Goal: Find specific page/section: Find specific page/section

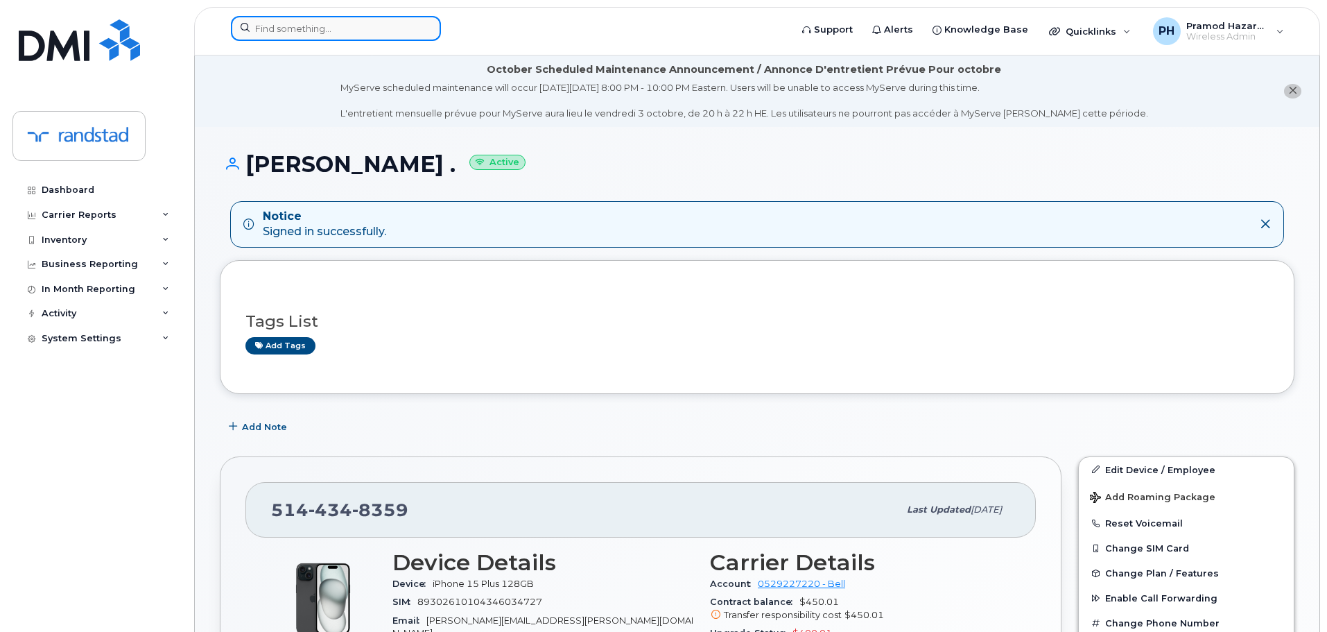
click at [379, 32] on input at bounding box center [336, 28] width 210 height 25
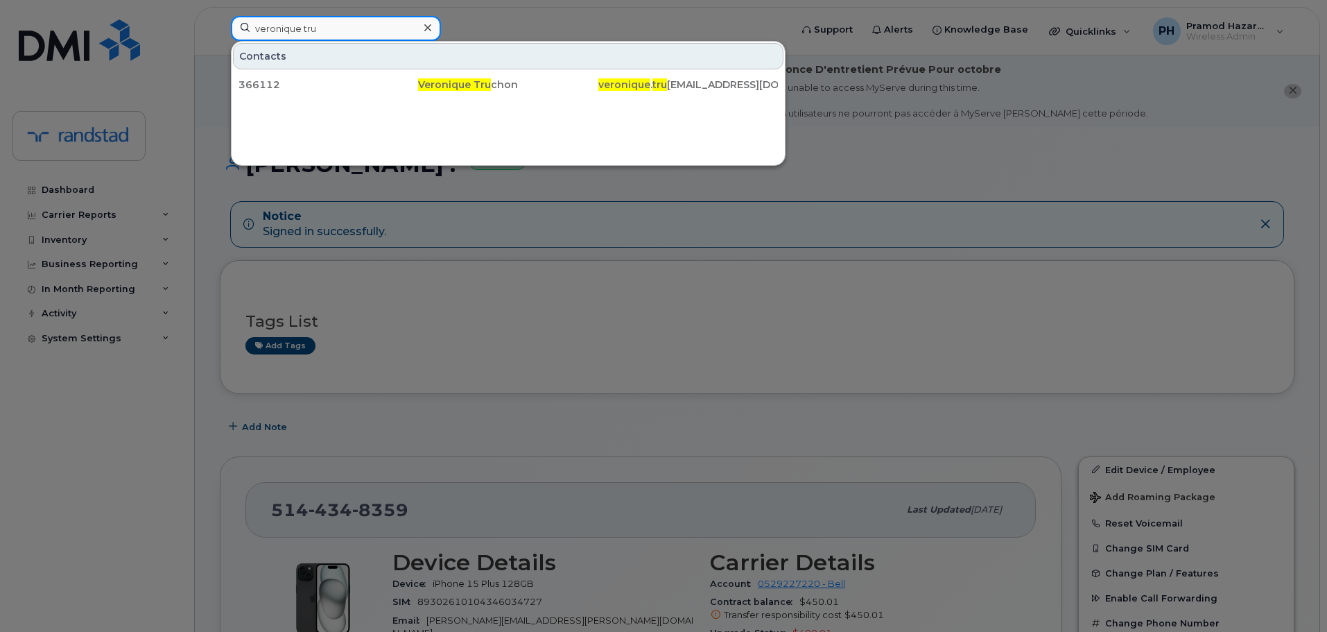
drag, startPoint x: 303, startPoint y: 31, endPoint x: 219, endPoint y: 31, distance: 83.9
click at [220, 31] on div "veronique tru Contacts 366112 Veronique Tru [PERSON_NAME] . tru [EMAIL_ADDRESS]…" at bounding box center [506, 31] width 573 height 31
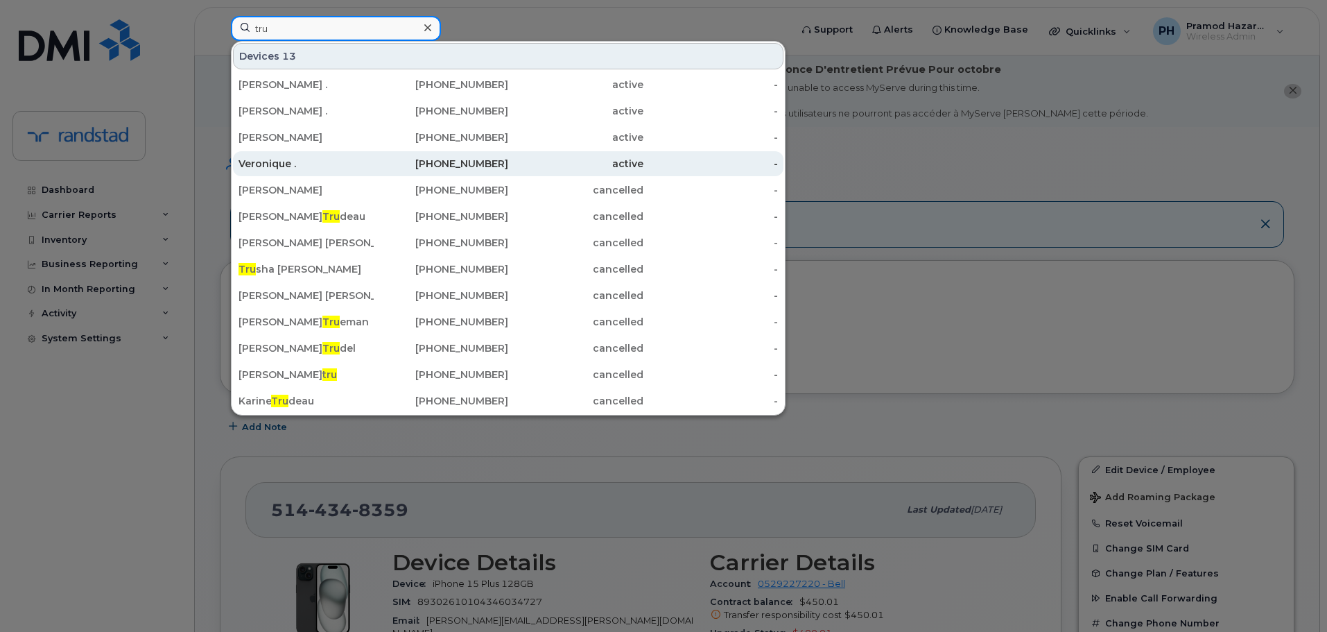
type input "tru"
click at [357, 157] on div "Veronique ." at bounding box center [306, 163] width 135 height 25
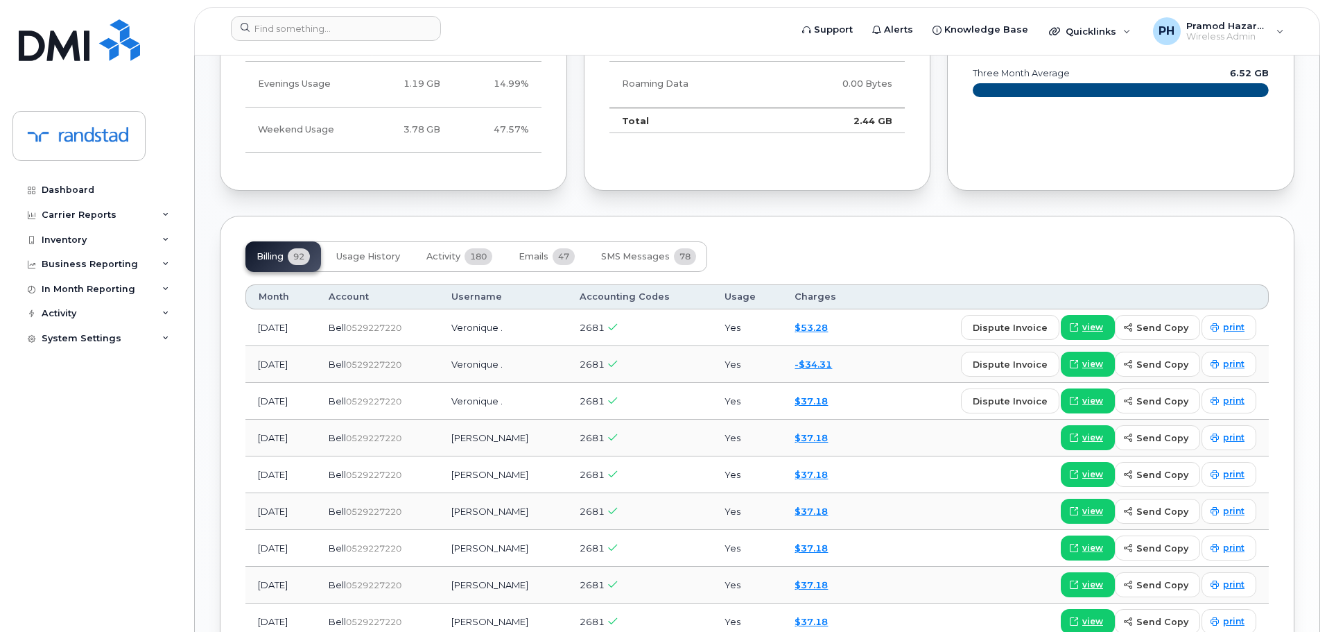
scroll to position [971, 0]
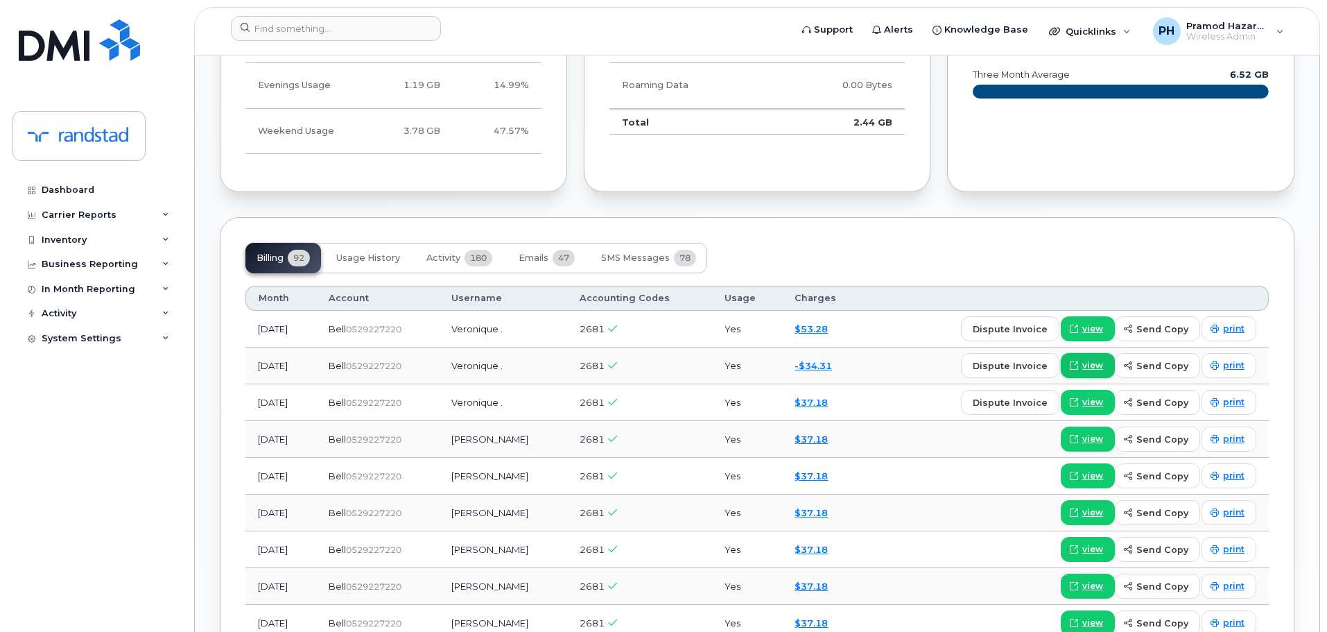
click at [1093, 365] on span "view" at bounding box center [1092, 365] width 21 height 12
